Goal: Information Seeking & Learning: Understand process/instructions

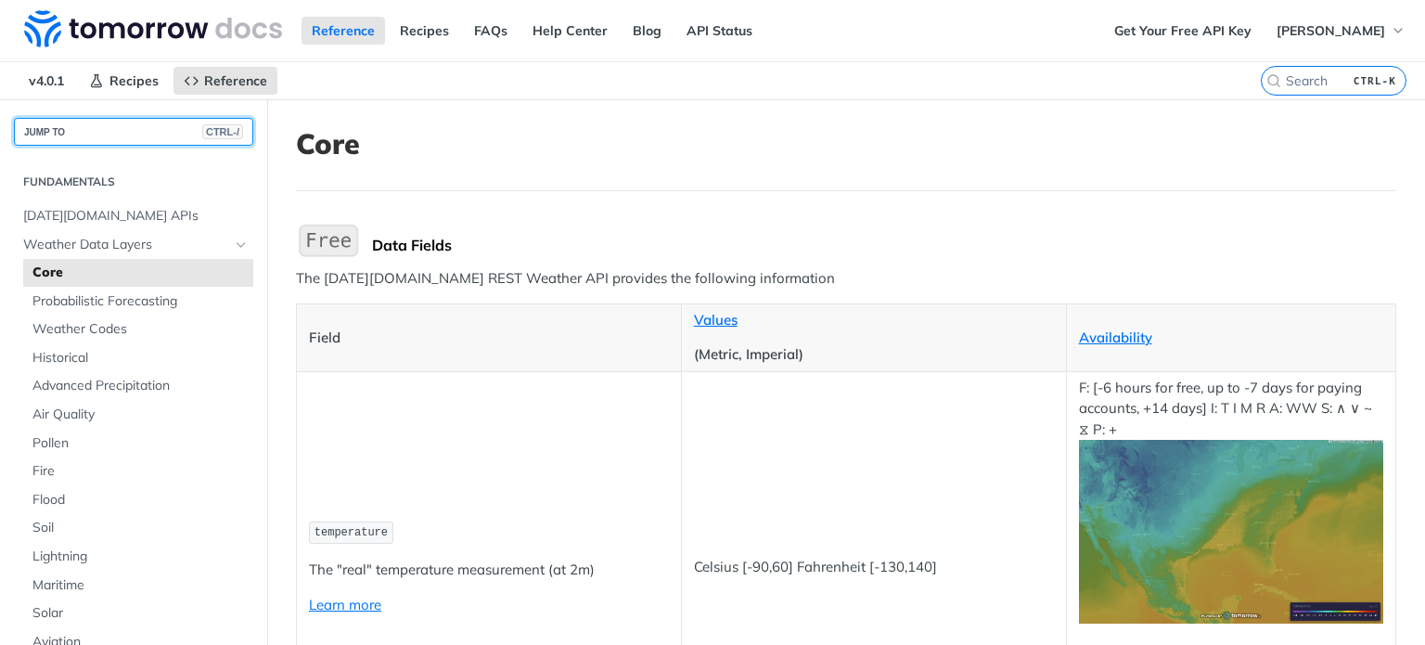
click at [80, 132] on button "JUMP TO CTRL-/" at bounding box center [133, 132] width 239 height 28
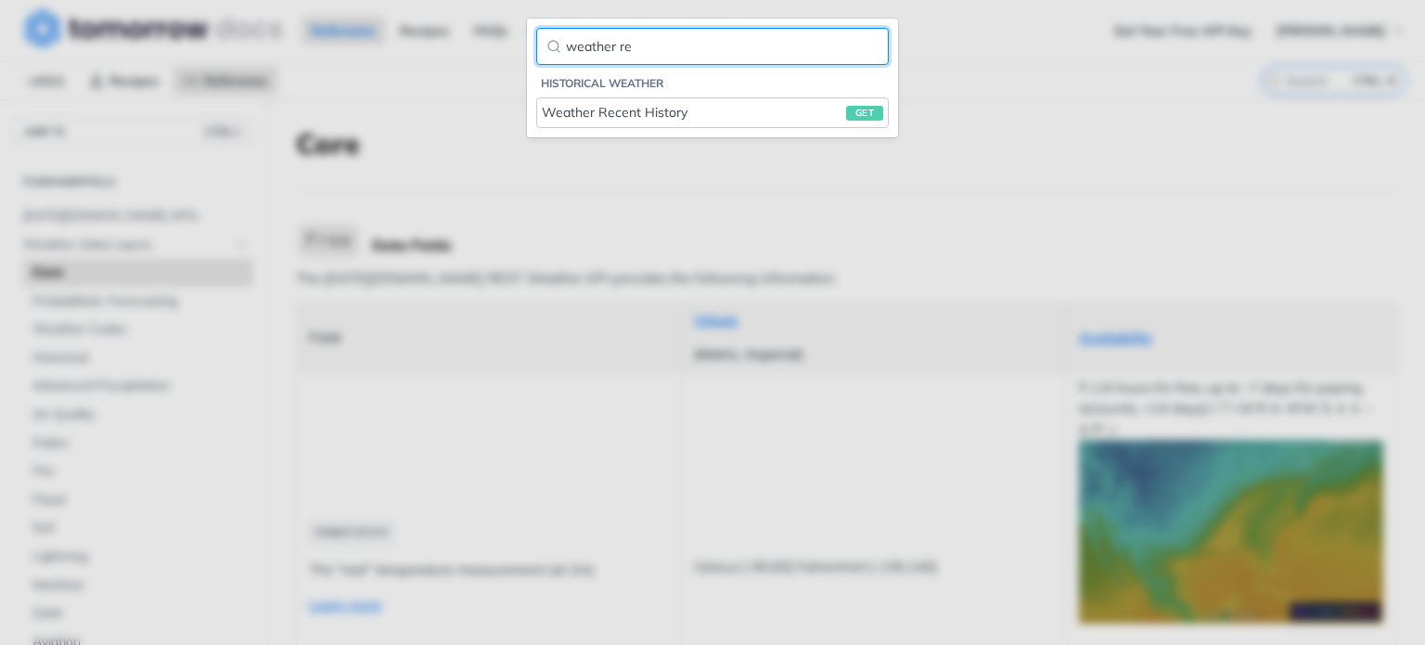
type input "weather re"
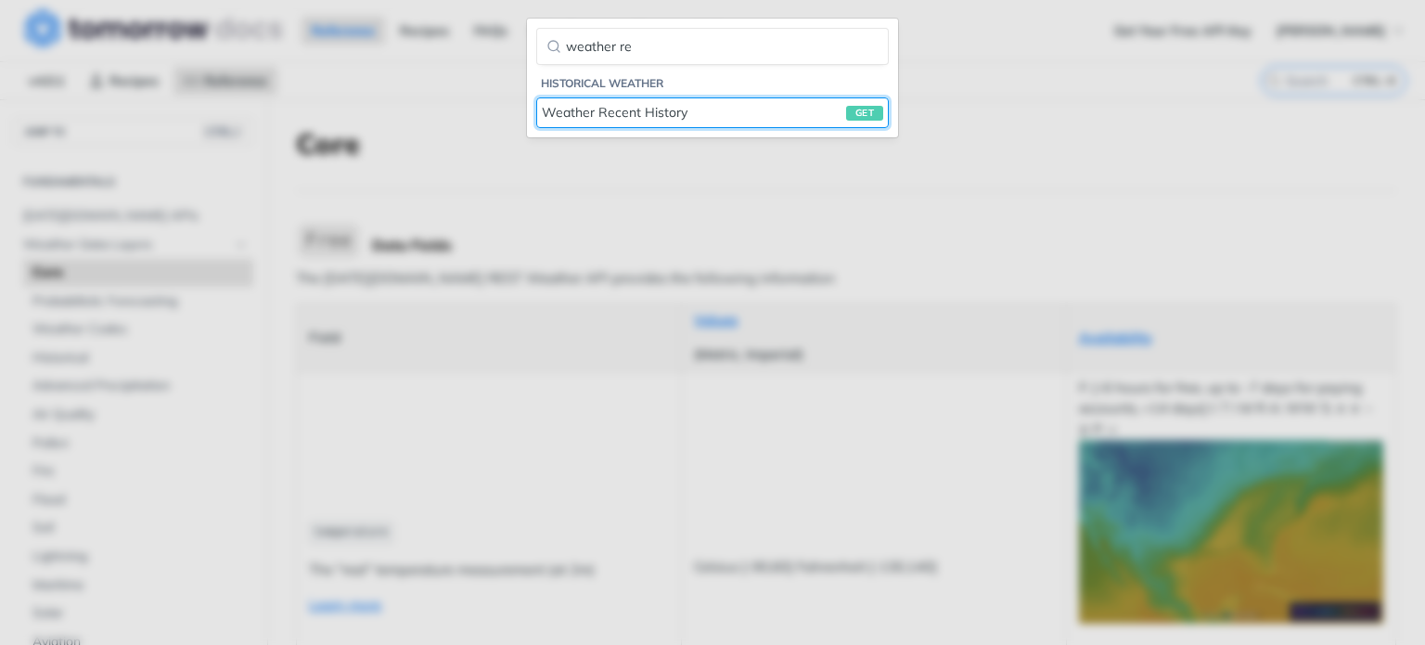
click at [672, 113] on div "Weather Recent History get" at bounding box center [712, 112] width 341 height 19
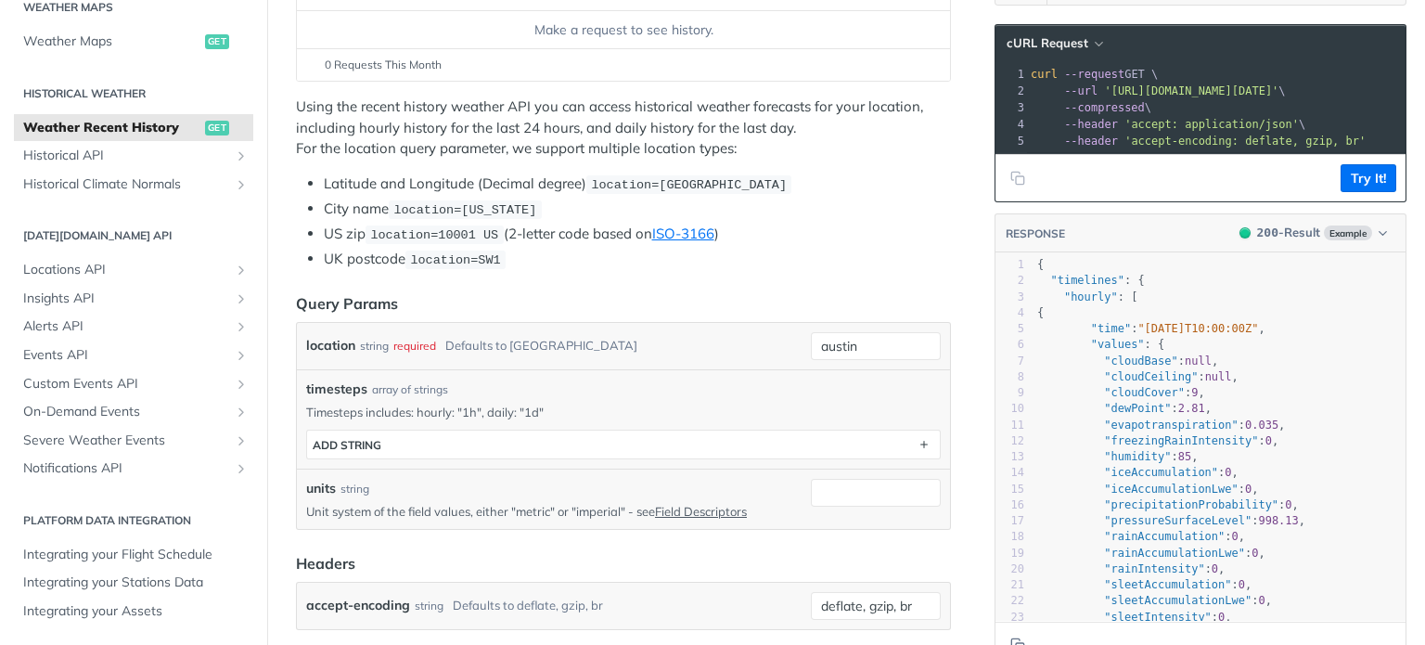
scroll to position [293, 0]
click at [1073, 37] on button "cURL Request" at bounding box center [1054, 43] width 109 height 19
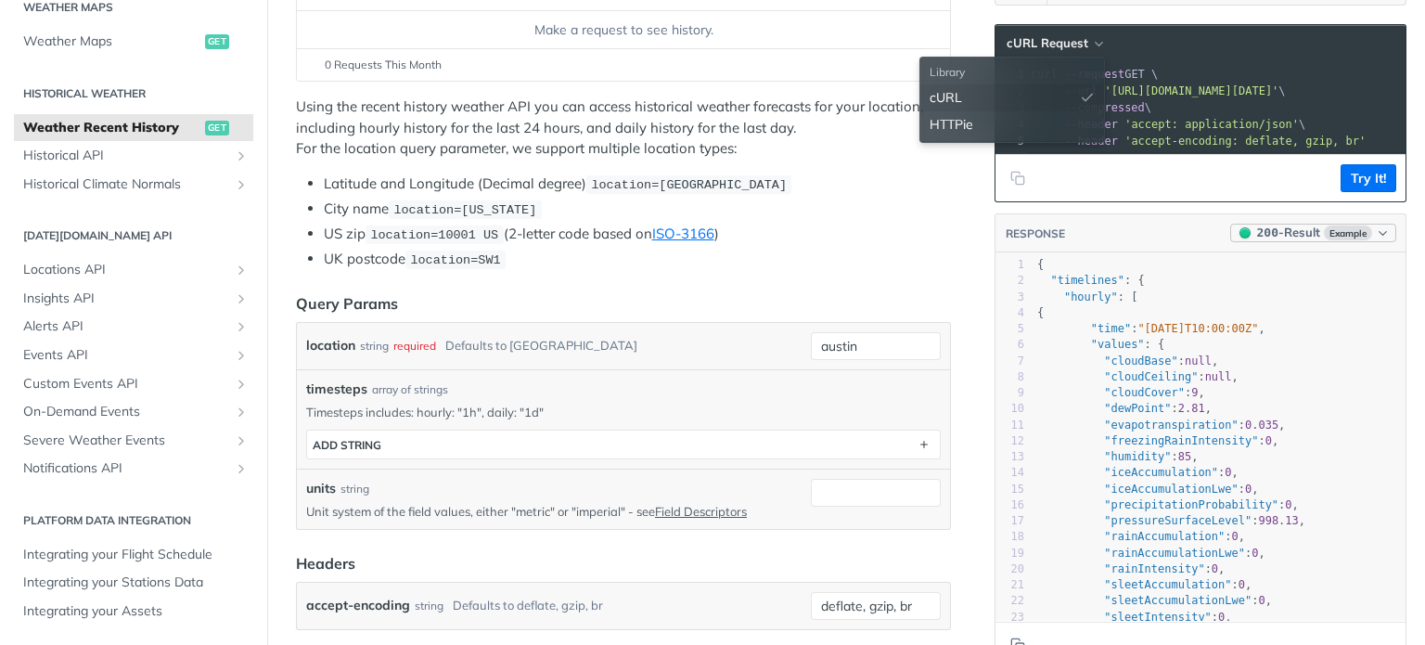
click at [1347, 240] on span "Example" at bounding box center [1348, 232] width 48 height 15
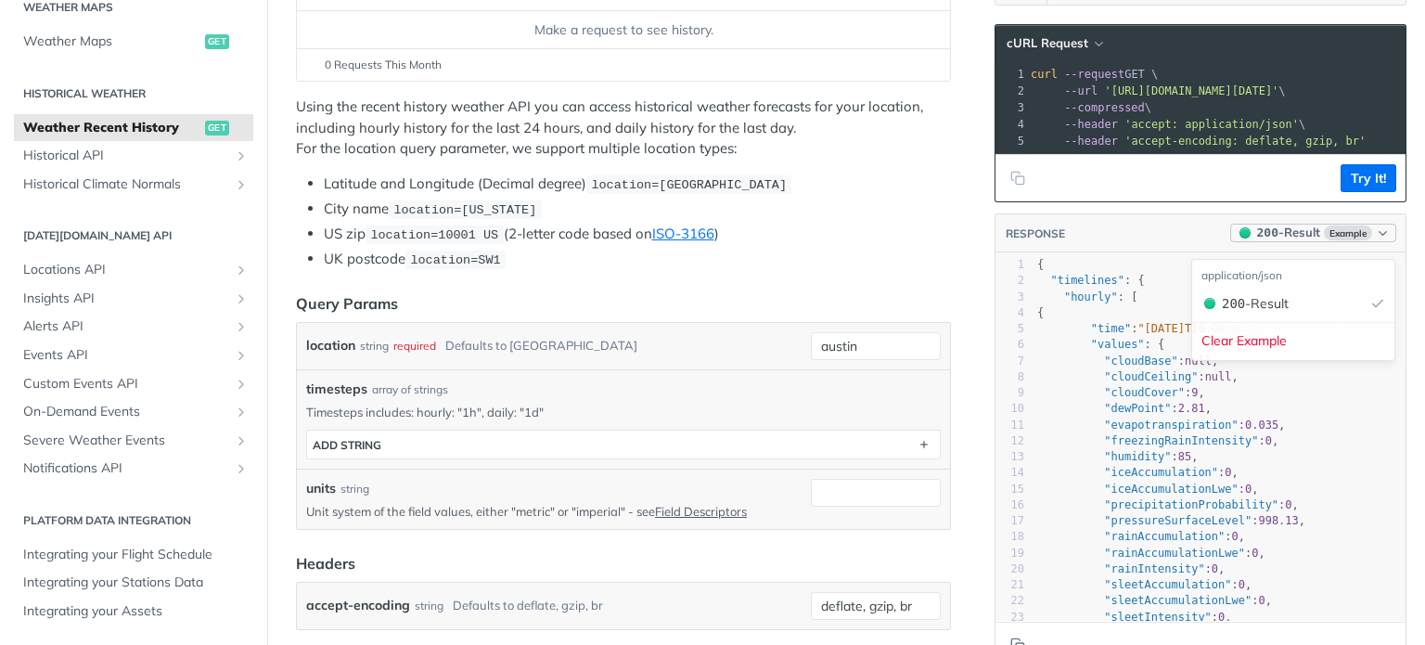
click at [1347, 240] on span "Example" at bounding box center [1348, 232] width 48 height 15
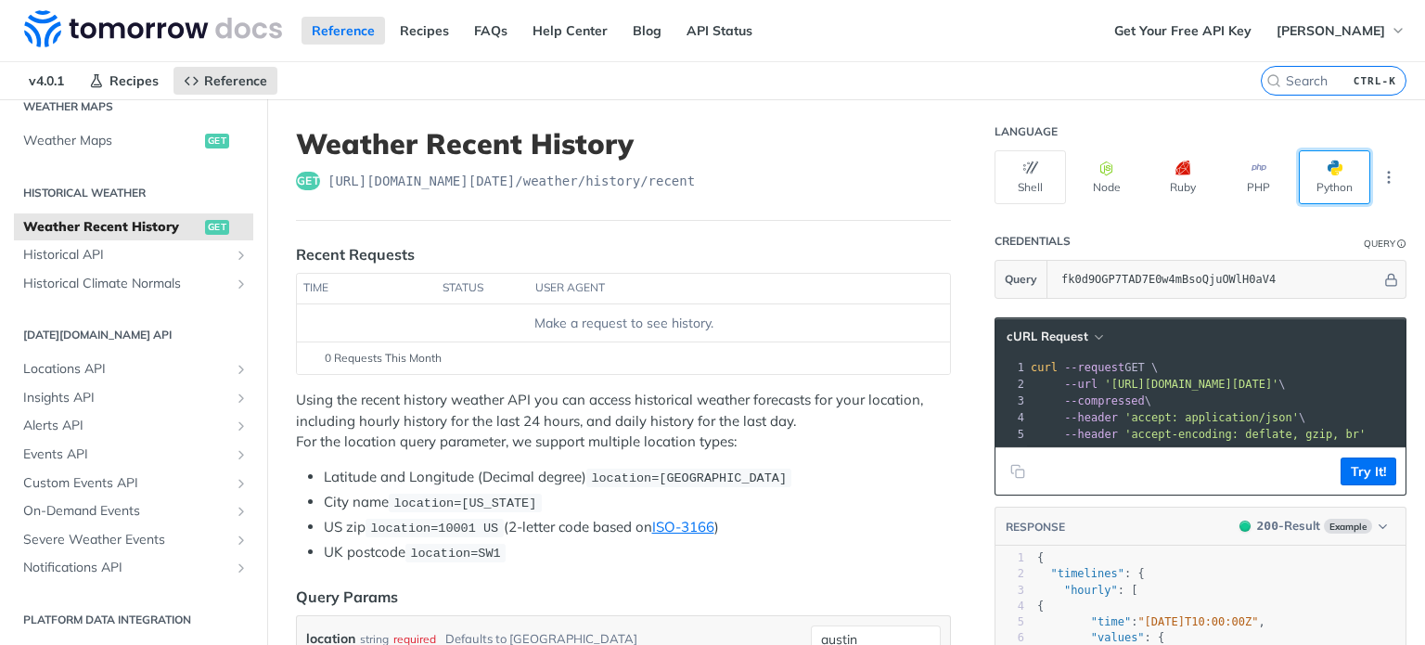
click at [1302, 166] on button "Python" at bounding box center [1334, 177] width 71 height 54
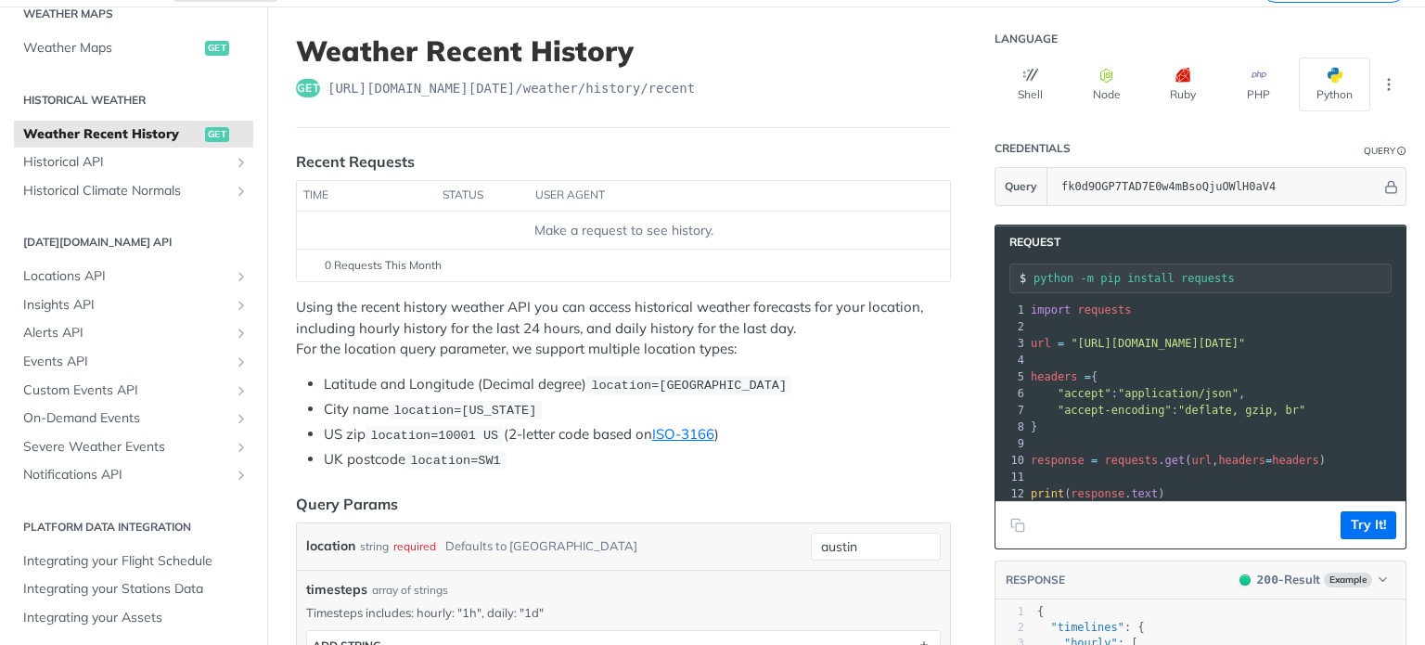
scroll to position [19, 0]
click at [1011, 521] on icon "Copy to clipboard" at bounding box center [1018, 525] width 15 height 15
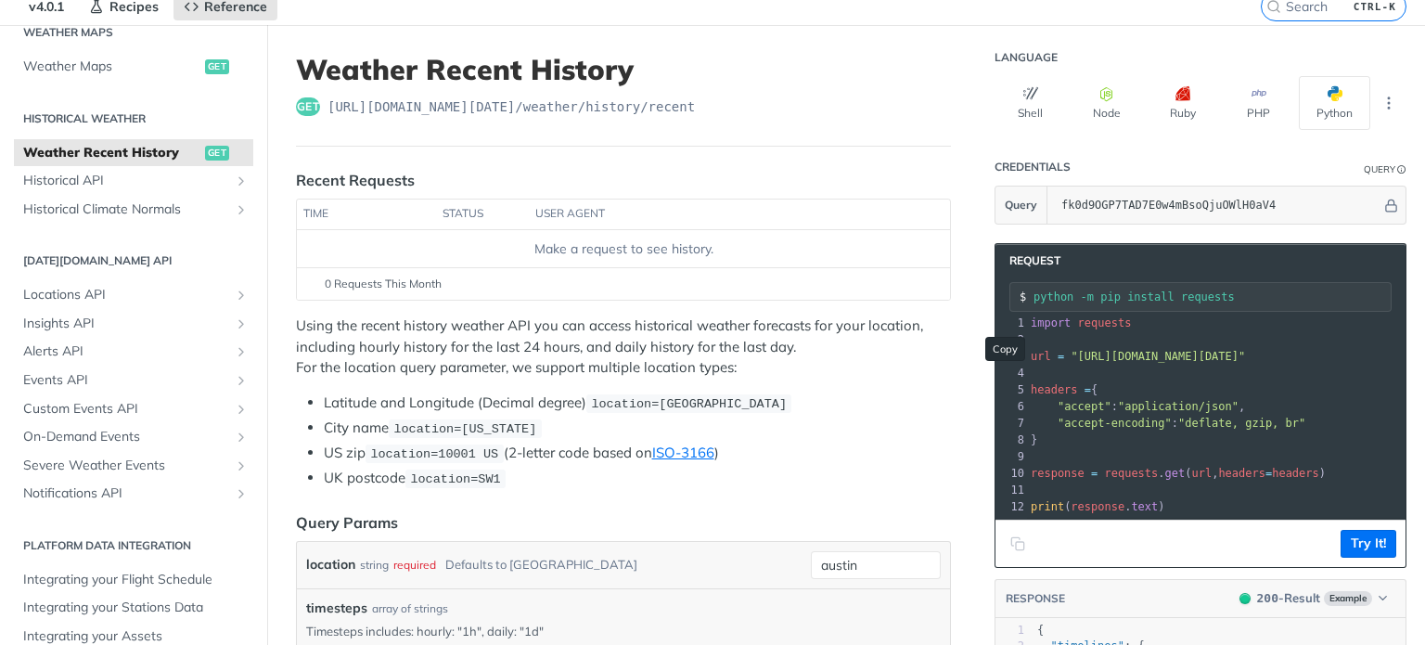
scroll to position [0, 0]
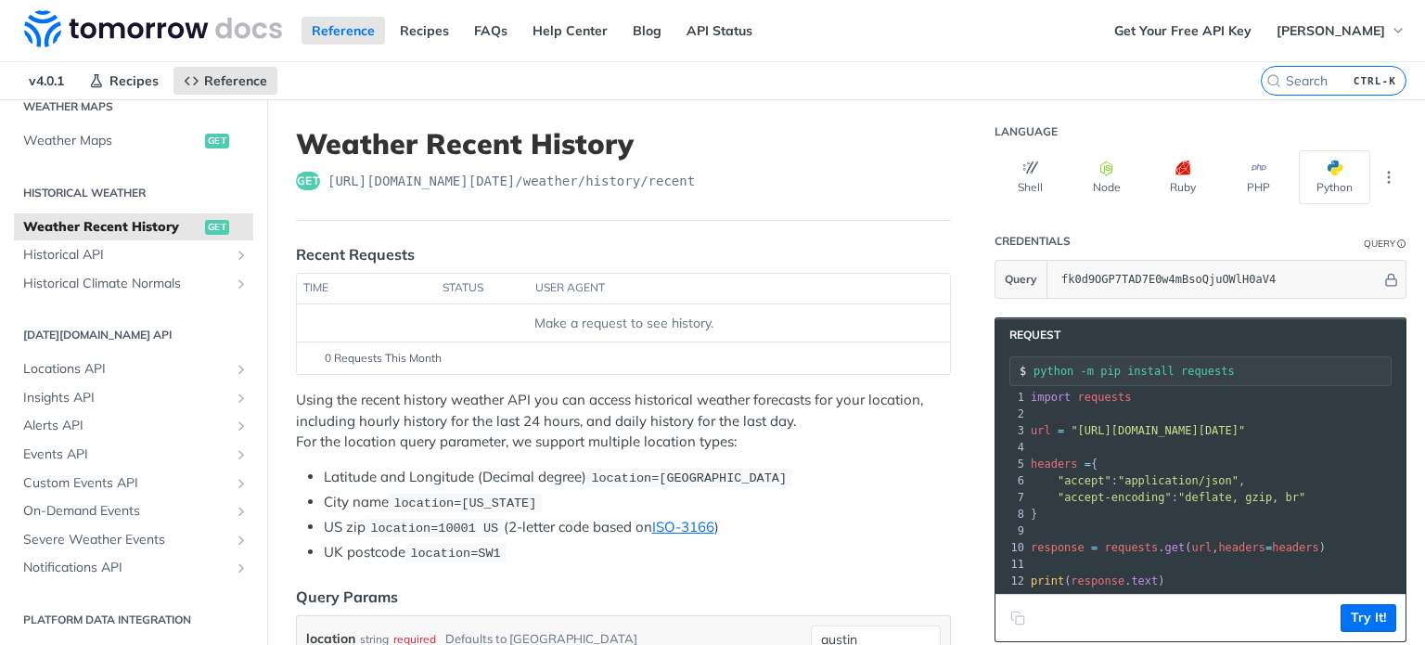
click at [1159, 368] on input "python -m pip install requests" at bounding box center [1212, 371] width 357 height 13
drag, startPoint x: 1205, startPoint y: 368, endPoint x: 991, endPoint y: 372, distance: 214.4
click at [996, 372] on section "python -m pip install requests" at bounding box center [1201, 371] width 410 height 39
click at [1123, 439] on pre "​" at bounding box center [1376, 447] width 699 height 17
click at [1011, 619] on icon "Copy to clipboard" at bounding box center [1018, 618] width 15 height 15
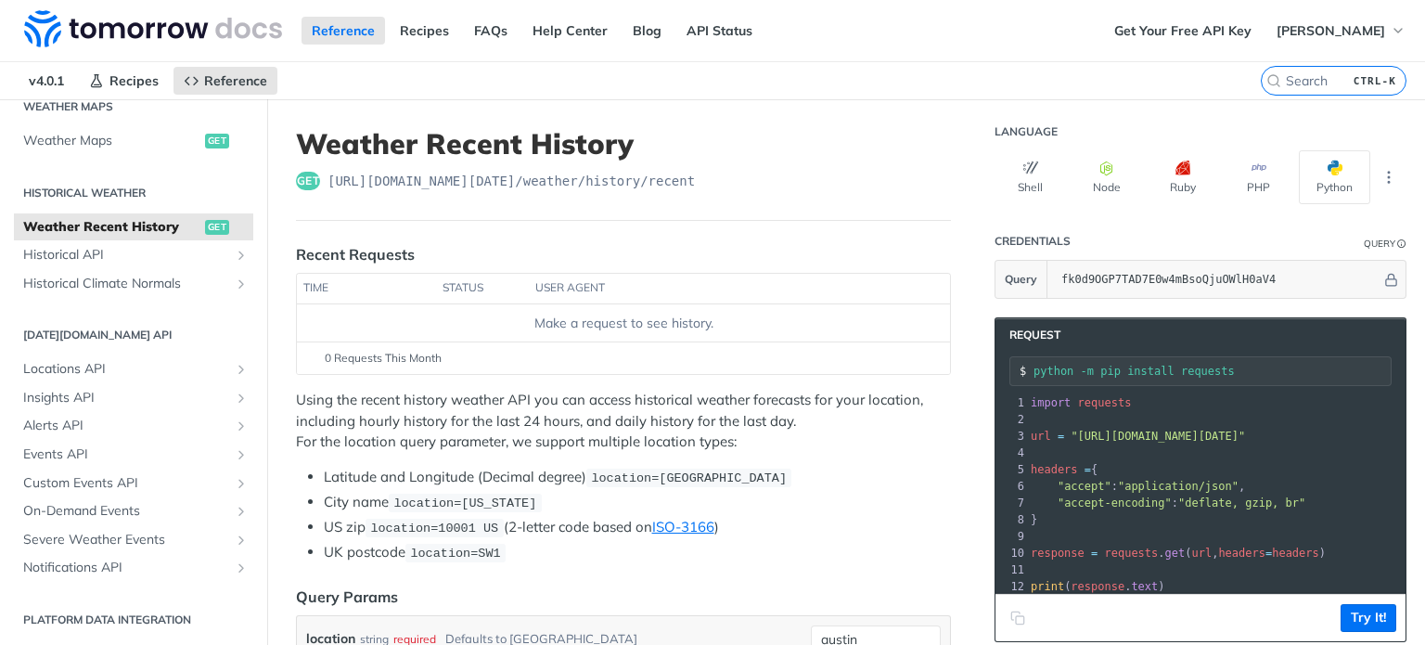
scroll to position [18, 0]
click at [1011, 612] on icon "Copy to clipboard" at bounding box center [1018, 618] width 15 height 15
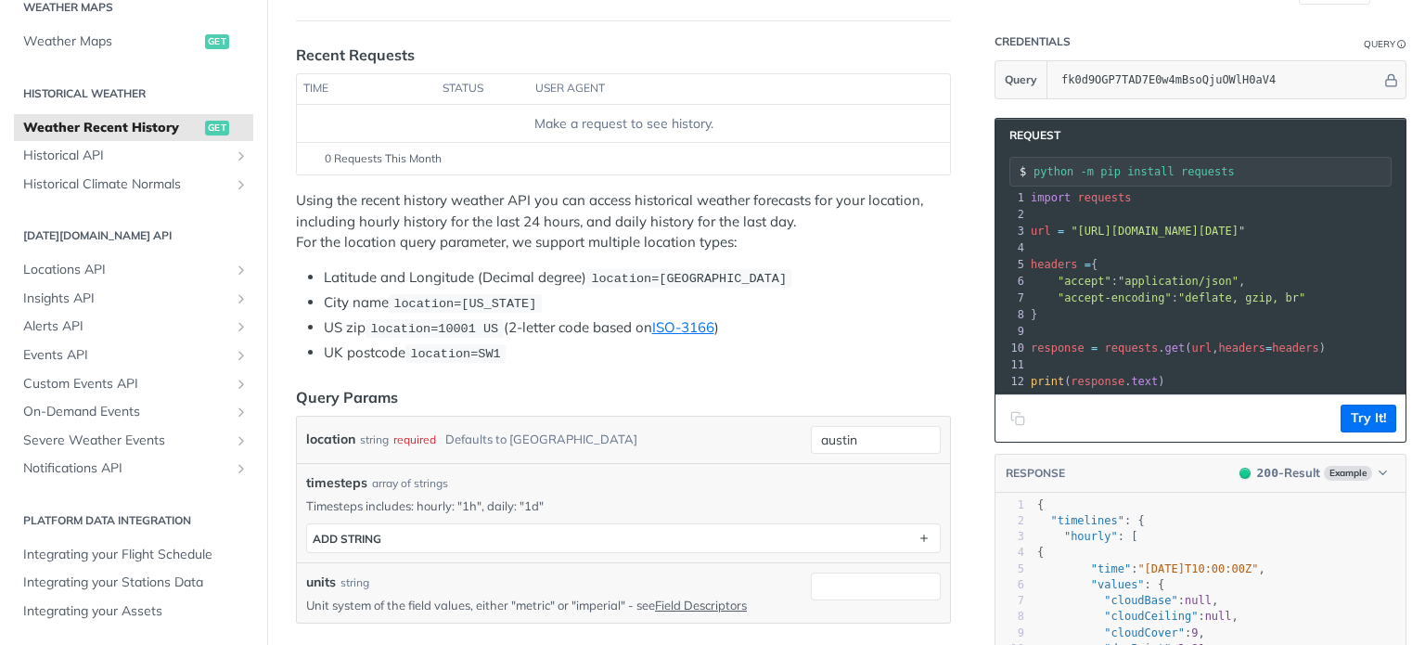
scroll to position [199, 0]
